Goal: Download file/media

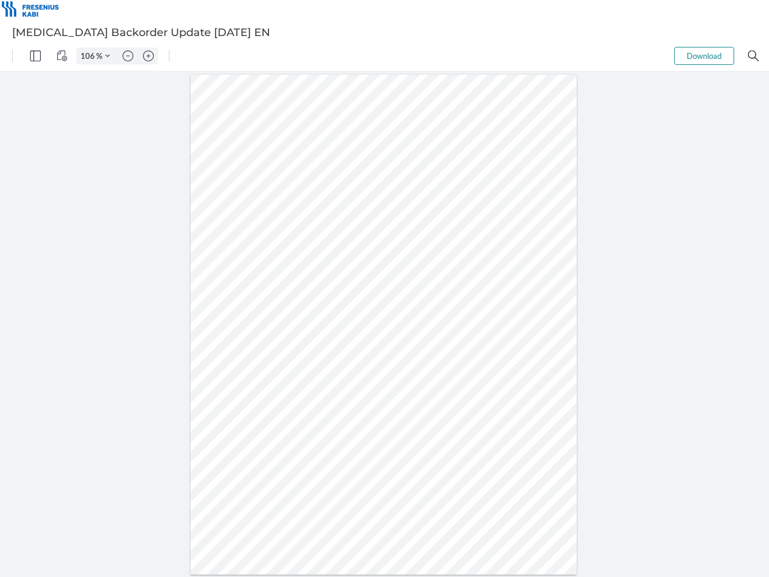
click at [35, 56] on img "Panel" at bounding box center [35, 55] width 11 height 11
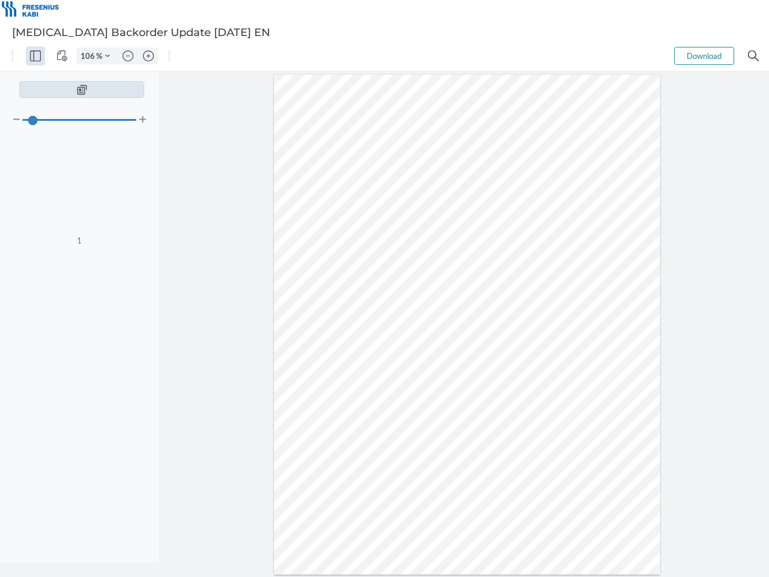
click at [62, 56] on img "View Controls" at bounding box center [61, 55] width 11 height 11
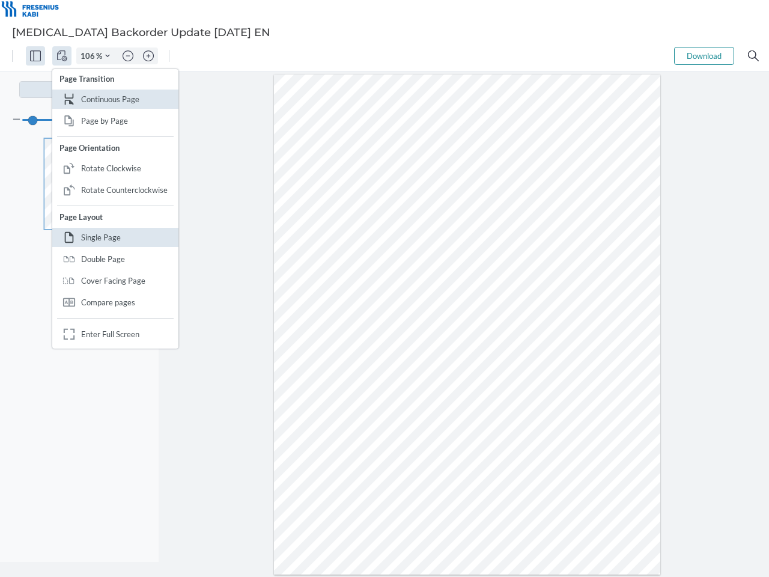
click at [90, 56] on input "106" at bounding box center [86, 55] width 19 height 11
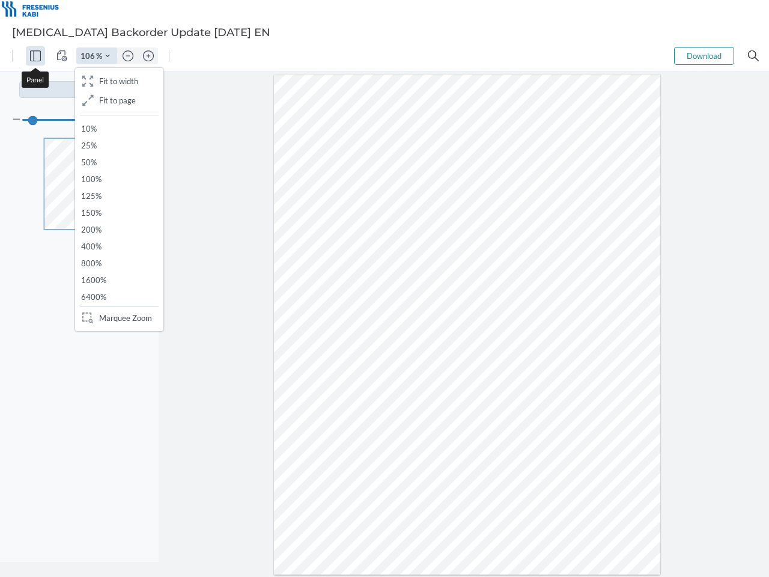
click at [108, 56] on img "Zoom Controls" at bounding box center [107, 55] width 5 height 5
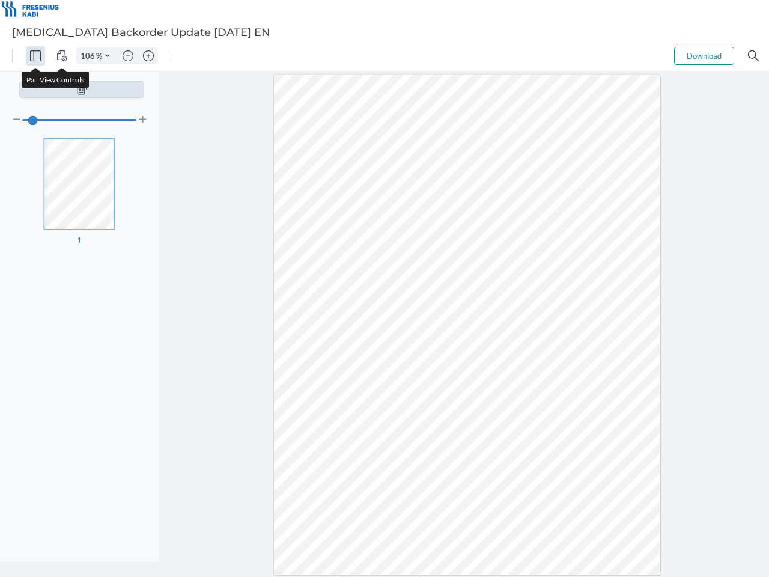
click at [128, 56] on img "Zoom out" at bounding box center [128, 55] width 11 height 11
click at [148, 56] on img "Zoom in" at bounding box center [148, 55] width 11 height 11
type input "106"
click at [704, 56] on button "Download" at bounding box center [704, 56] width 60 height 18
click at [753, 56] on img "Search" at bounding box center [753, 55] width 11 height 11
